Goal: Transaction & Acquisition: Register for event/course

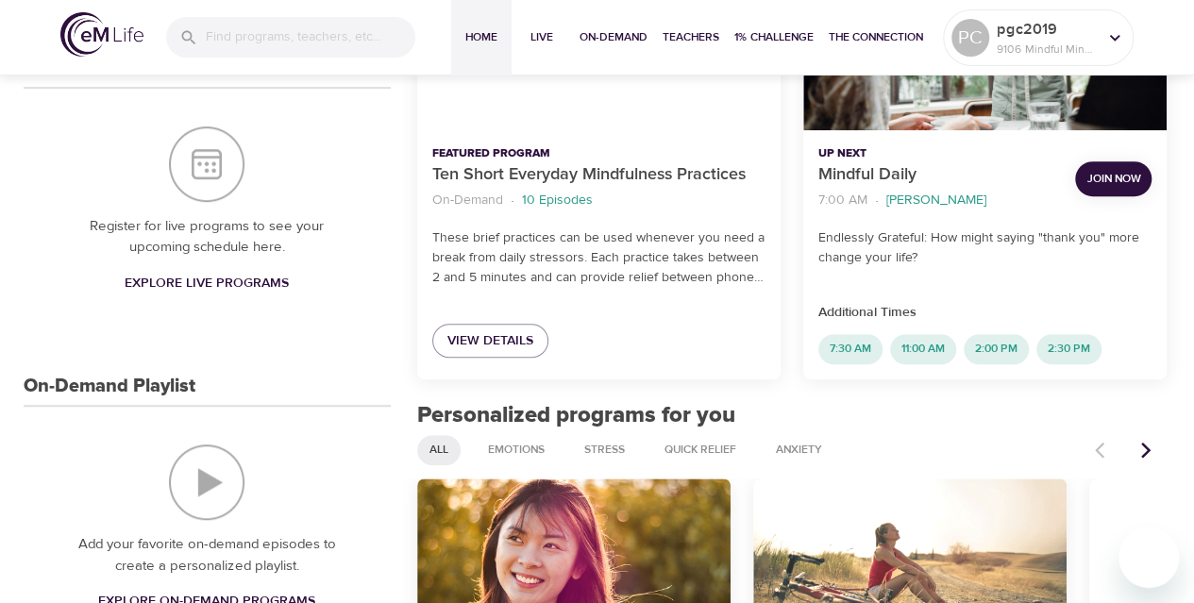
scroll to position [428, 0]
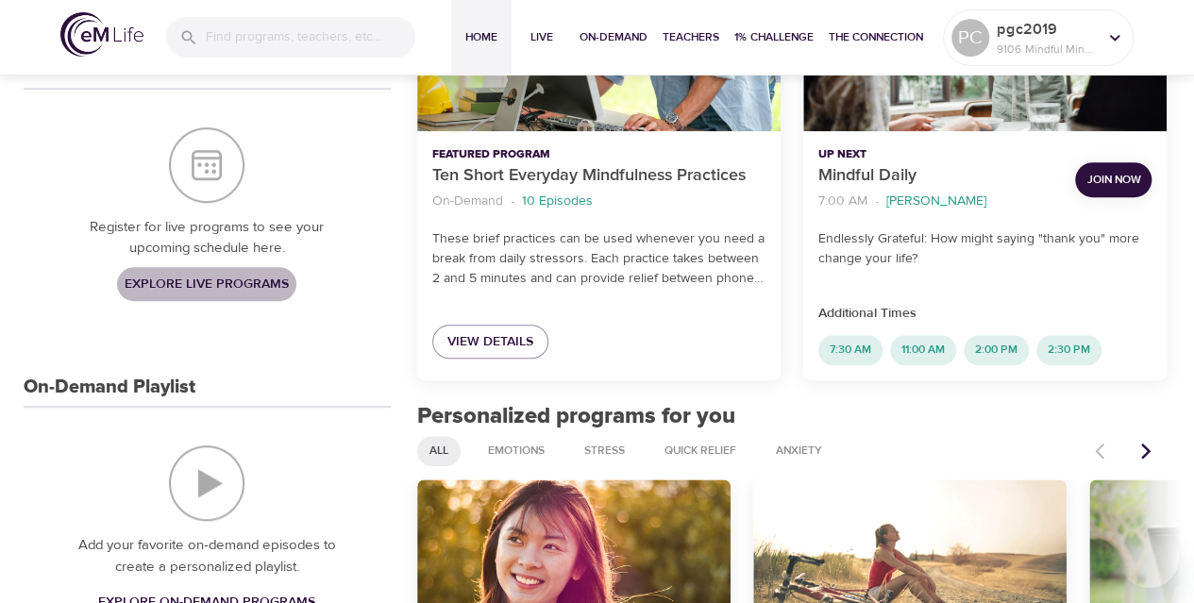
click at [164, 276] on span "Explore Live Programs" at bounding box center [207, 285] width 164 height 24
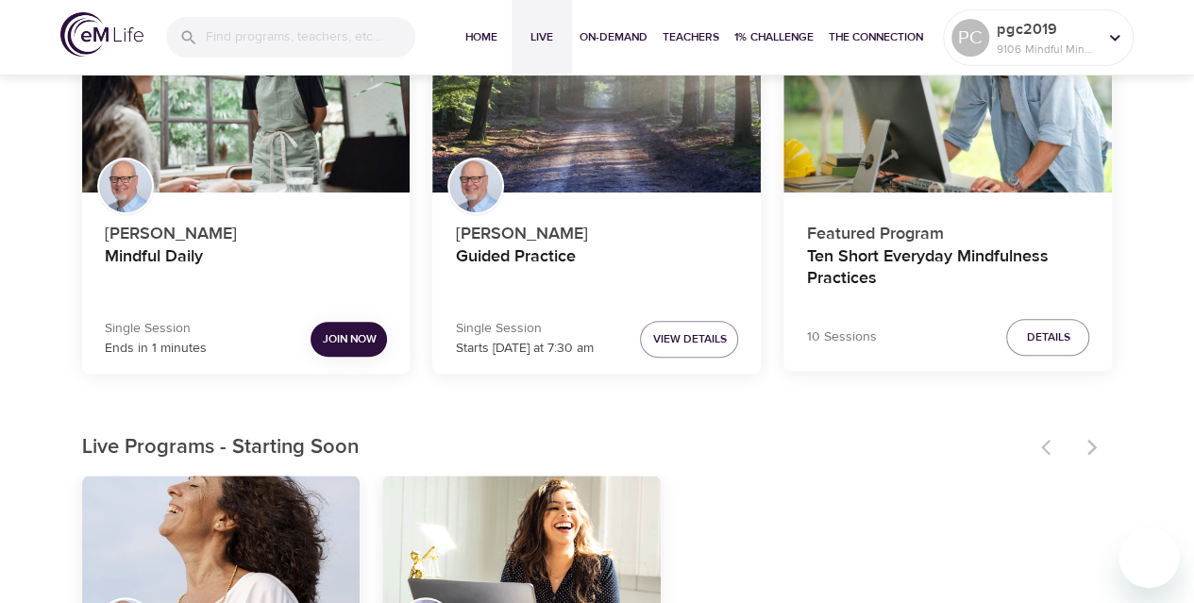
scroll to position [207, 0]
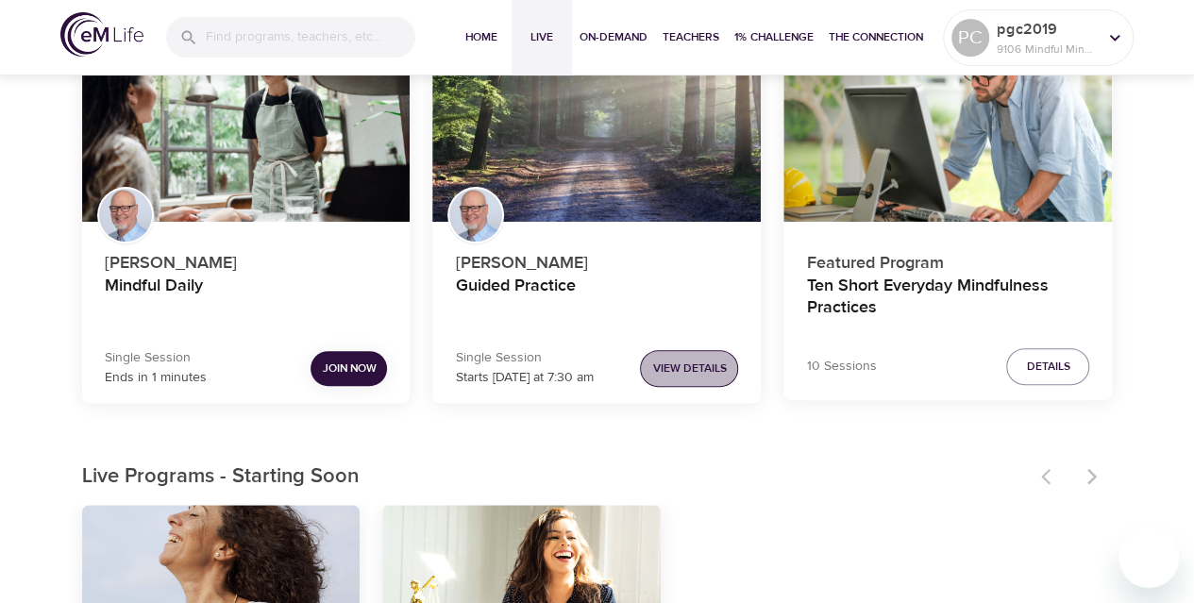
click at [685, 360] on span "View Details" at bounding box center [689, 369] width 74 height 20
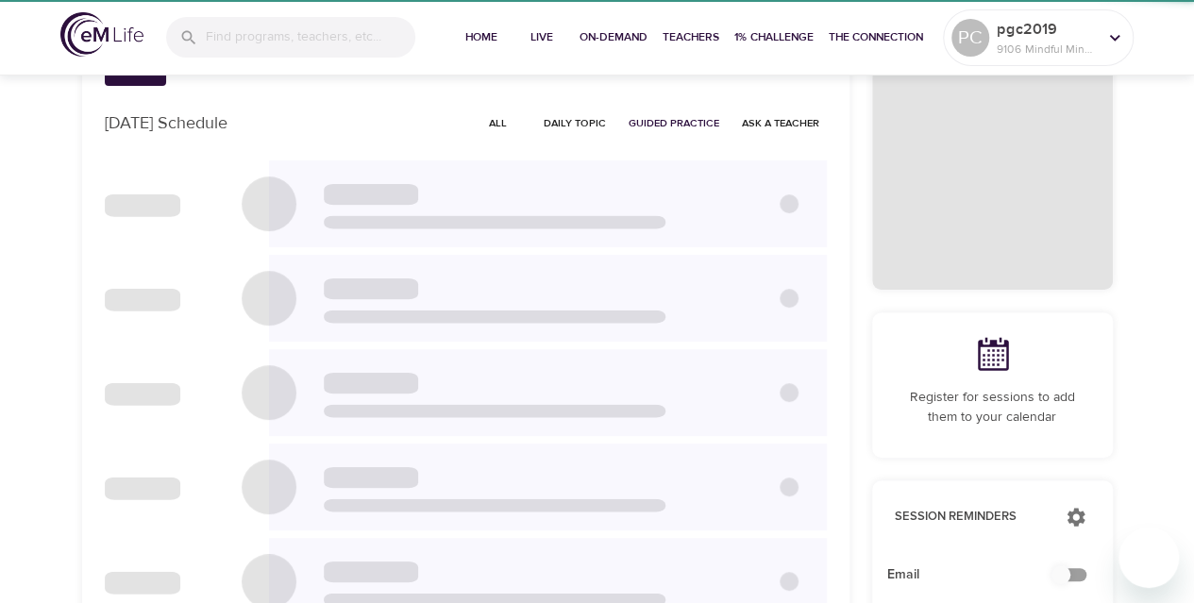
checkbox input "true"
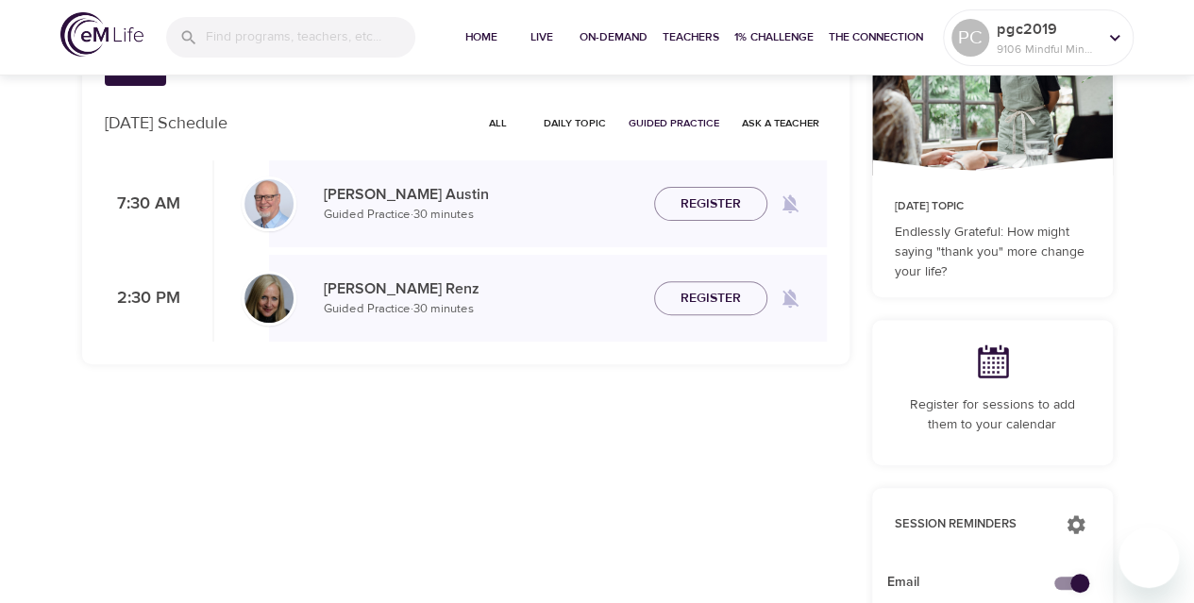
drag, startPoint x: 696, startPoint y: 192, endPoint x: 586, endPoint y: 216, distance: 113.1
click at [586, 216] on div "[PERSON_NAME] Guided Practice · 30 minutes Register" at bounding box center [548, 203] width 558 height 55
click at [502, 131] on span "All" at bounding box center [498, 123] width 45 height 18
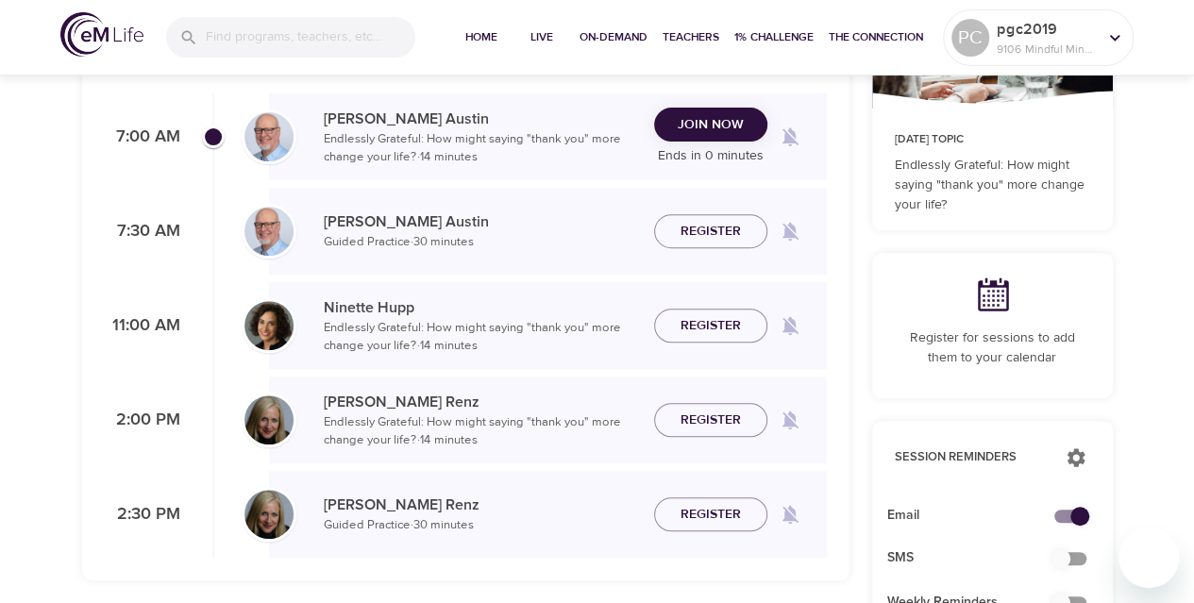
scroll to position [275, 0]
click at [705, 230] on span "Register" at bounding box center [710, 231] width 60 height 24
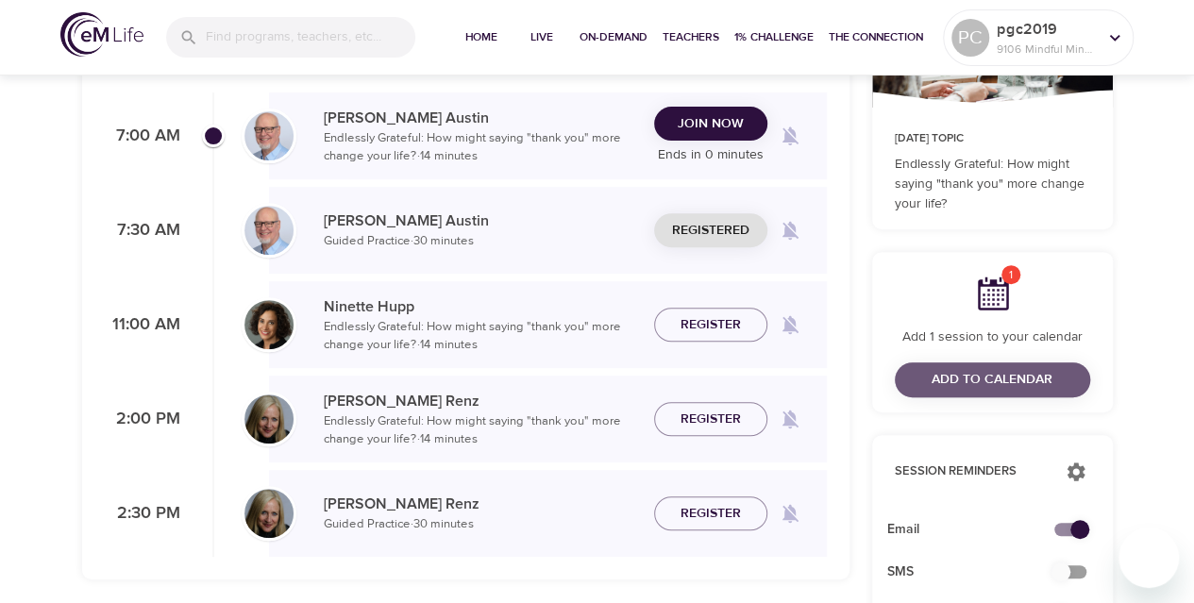
click at [976, 385] on span "Add to Calendar" at bounding box center [991, 380] width 121 height 24
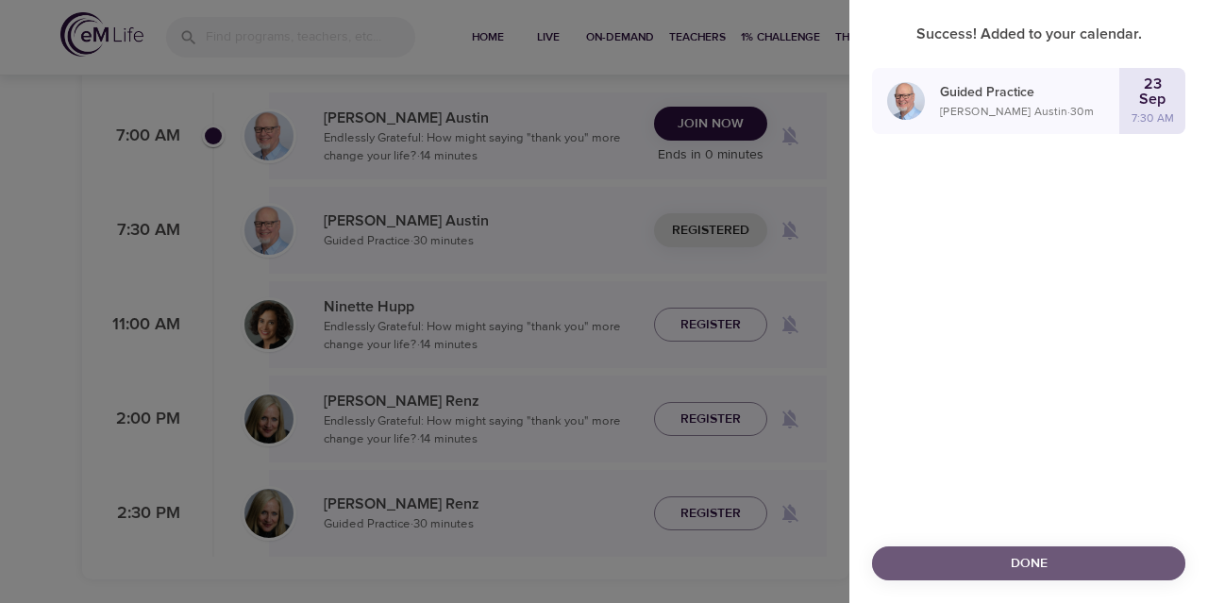
click at [1006, 558] on span "Done" at bounding box center [1028, 564] width 283 height 24
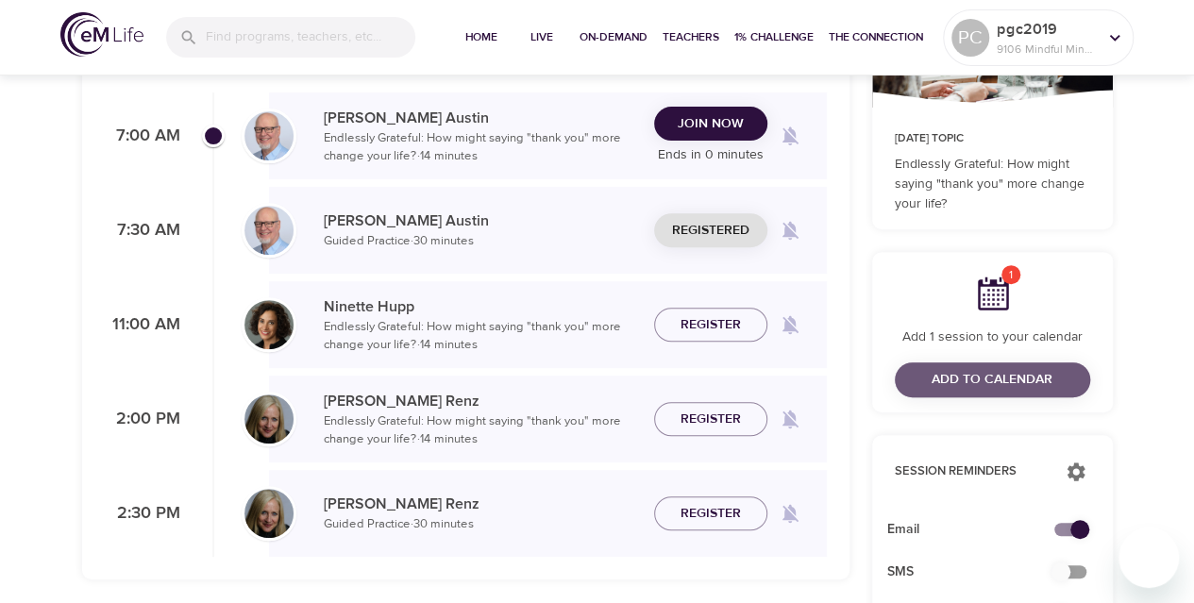
click at [929, 385] on span "Add to Calendar" at bounding box center [992, 380] width 165 height 24
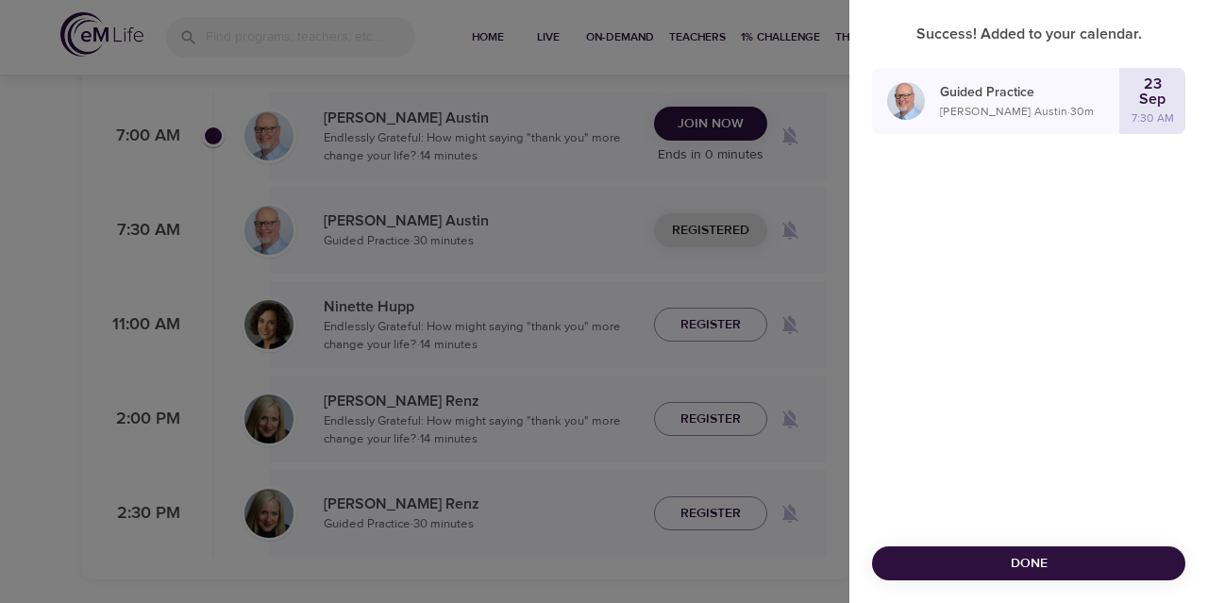
click at [1034, 558] on span "Done" at bounding box center [1028, 564] width 283 height 24
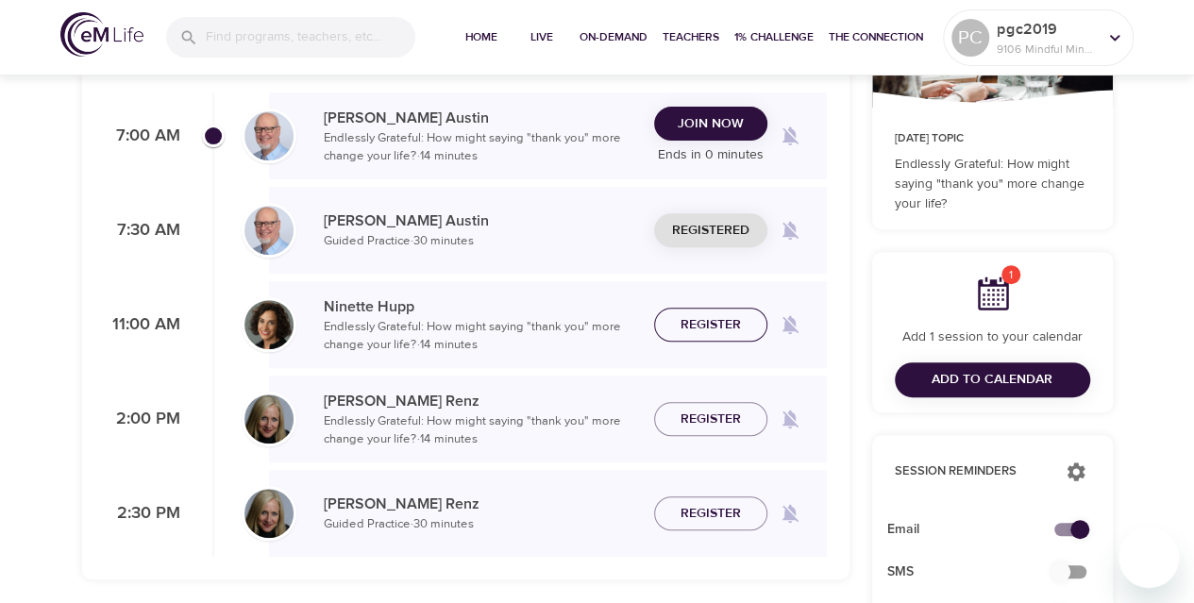
click at [694, 319] on span "Register" at bounding box center [710, 325] width 60 height 24
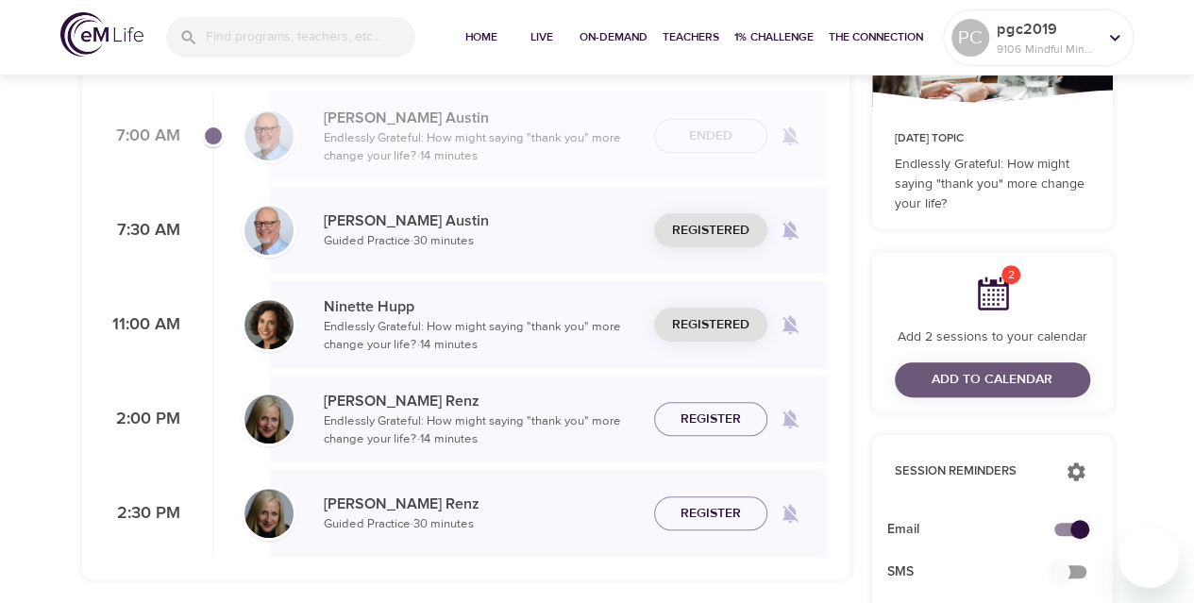
click at [912, 373] on span "Add to Calendar" at bounding box center [992, 380] width 165 height 24
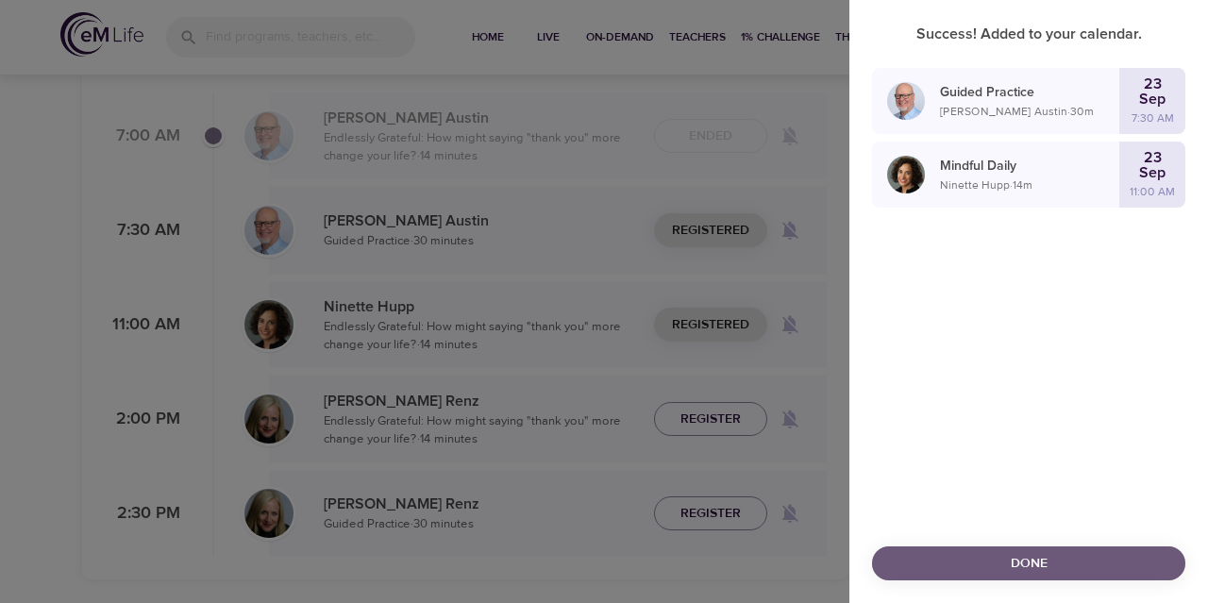
click at [1014, 548] on button "Done" at bounding box center [1028, 563] width 313 height 35
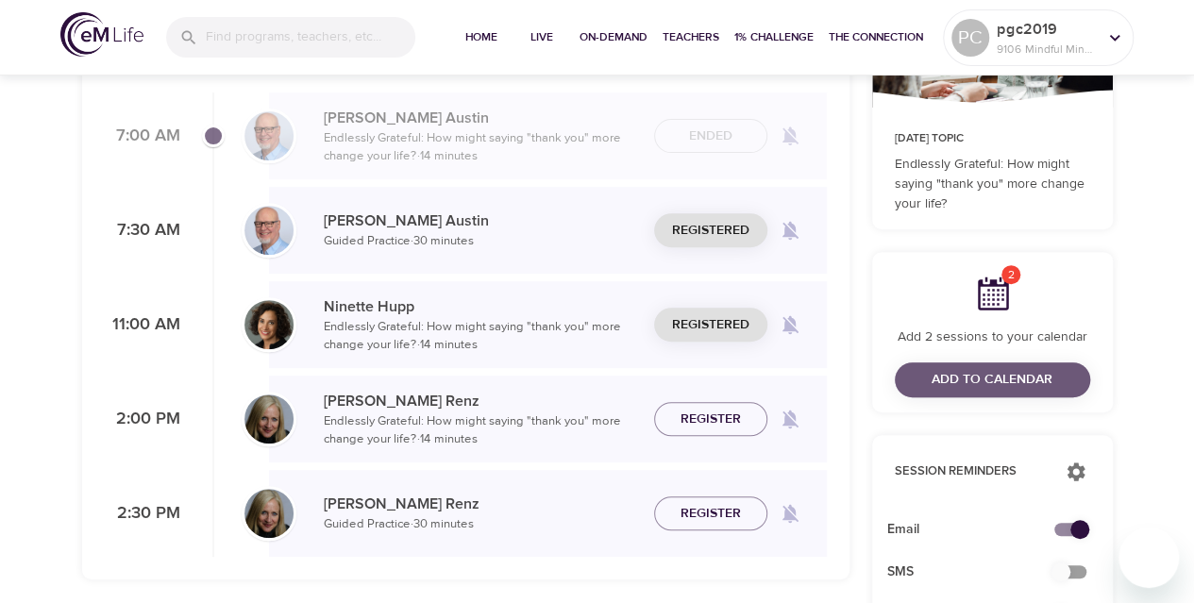
click at [967, 387] on span "Add to Calendar" at bounding box center [991, 380] width 121 height 24
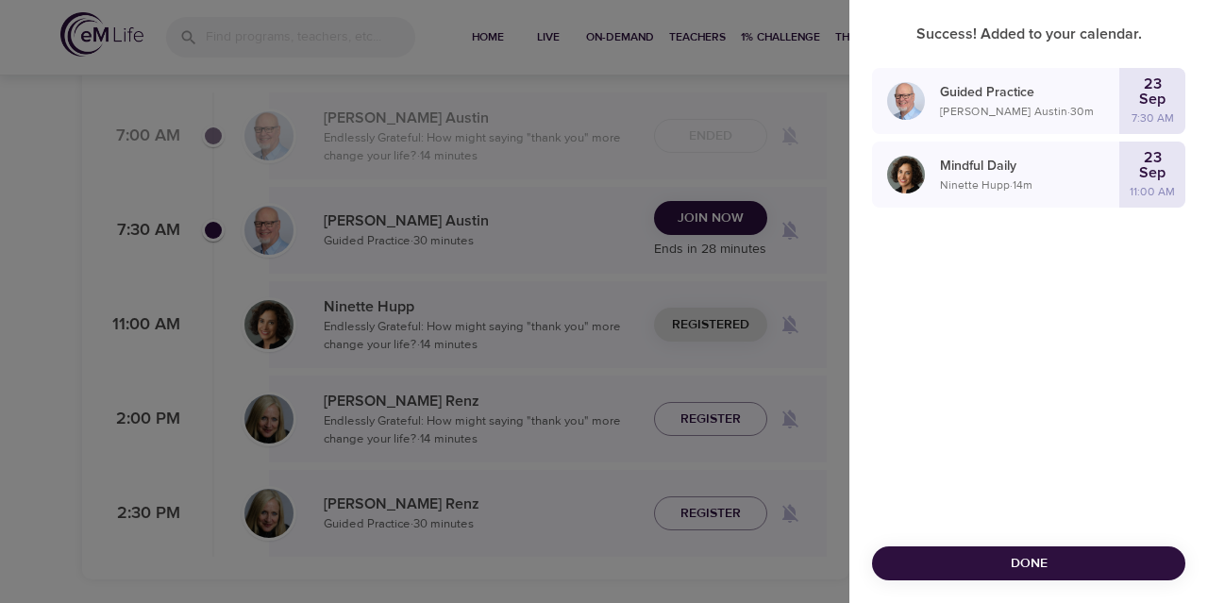
click at [706, 212] on div at bounding box center [604, 301] width 1208 height 603
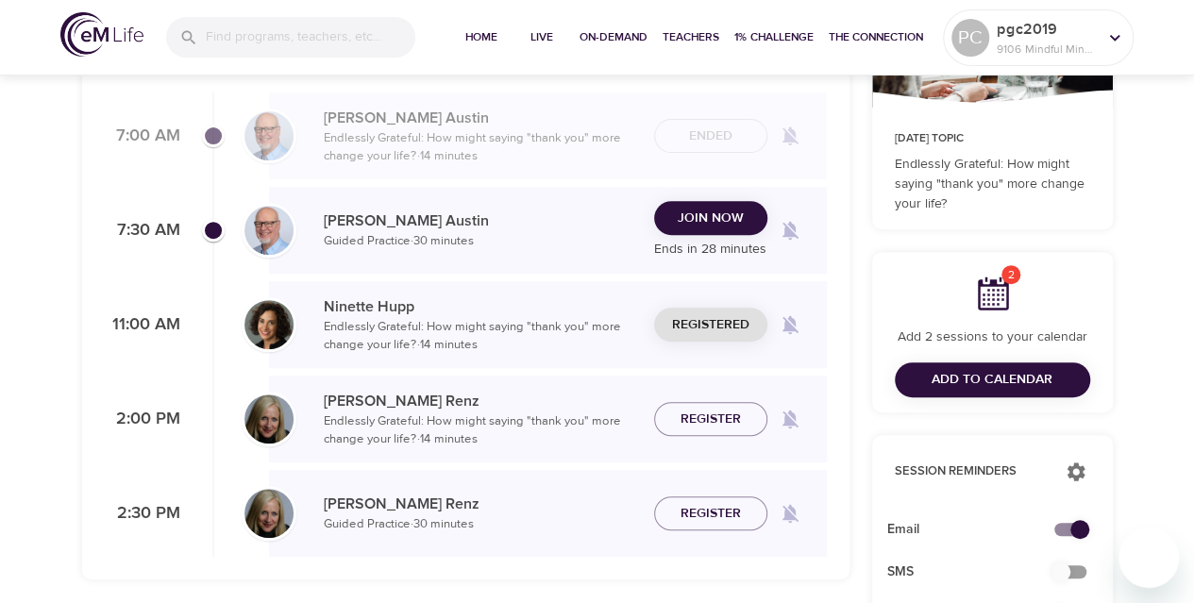
click at [706, 212] on span "Join Now" at bounding box center [711, 219] width 66 height 24
